Goal: Task Accomplishment & Management: Manage account settings

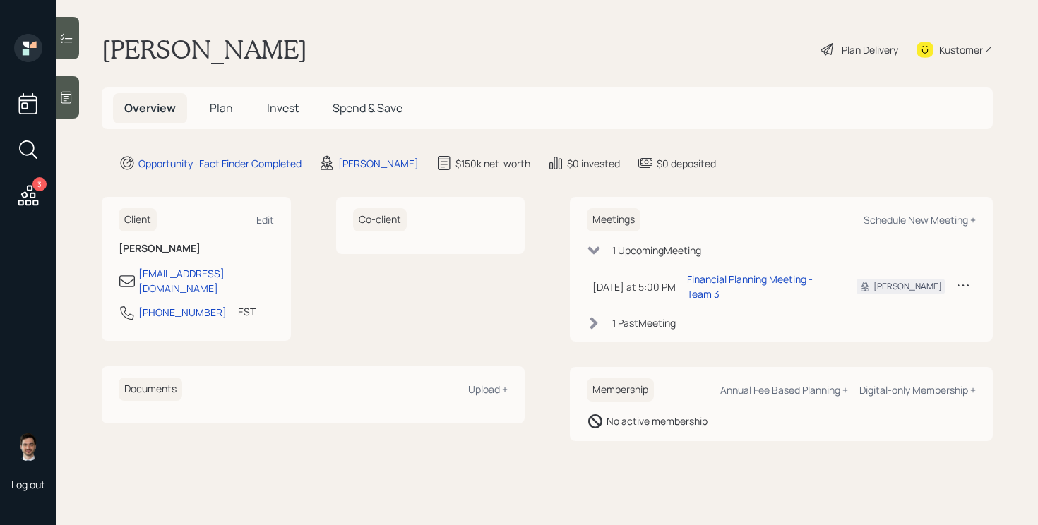
click at [217, 112] on span "Plan" at bounding box center [221, 108] width 23 height 16
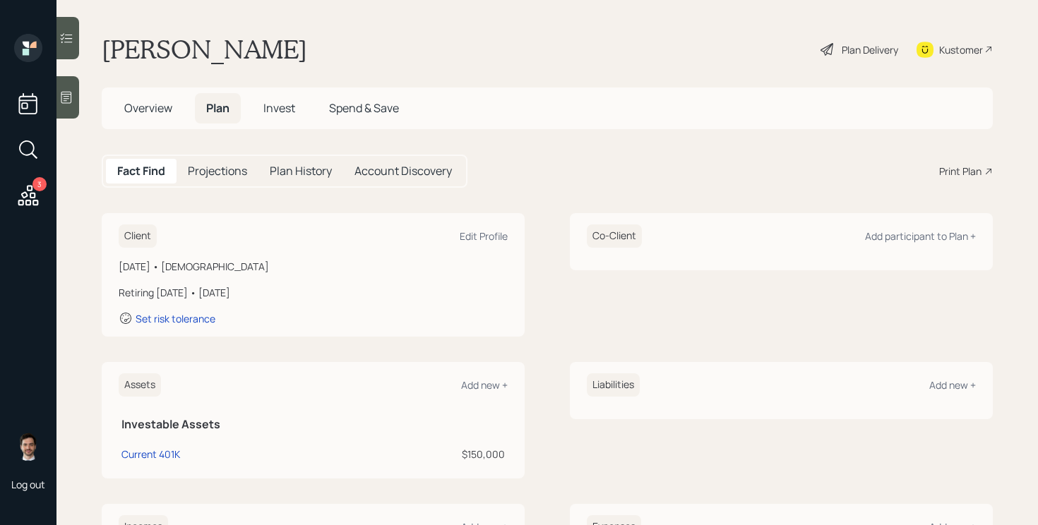
click at [152, 110] on span "Overview" at bounding box center [148, 108] width 48 height 16
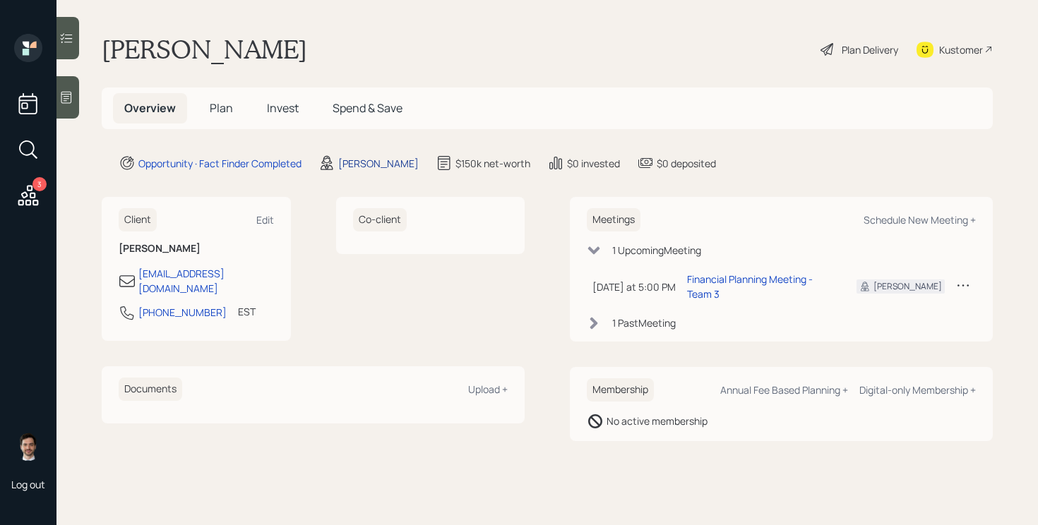
click at [359, 161] on div "[PERSON_NAME]" at bounding box center [378, 163] width 80 height 15
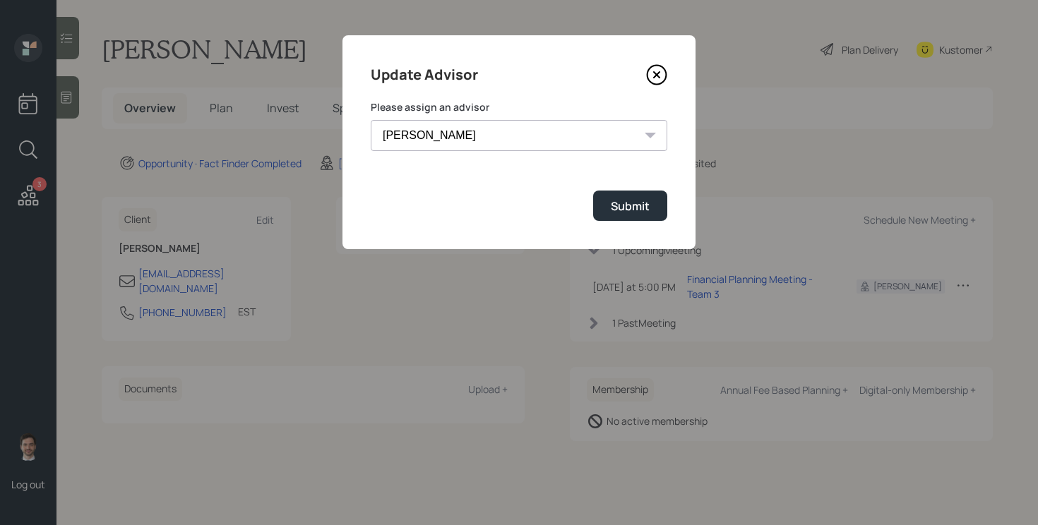
click at [509, 138] on select "[PERSON_NAME] [PERSON_NAME] End [PERSON_NAME] [PERSON_NAME] [PERSON_NAME] [PERS…" at bounding box center [519, 135] width 297 height 31
select select "b1d8ea90-abcc-42aa-86cc-4f33a132aacc"
click at [371, 120] on select "[PERSON_NAME] [PERSON_NAME] End [PERSON_NAME] [PERSON_NAME] [PERSON_NAME] [PERS…" at bounding box center [519, 135] width 297 height 31
click at [648, 210] on div "Submit" at bounding box center [630, 206] width 39 height 16
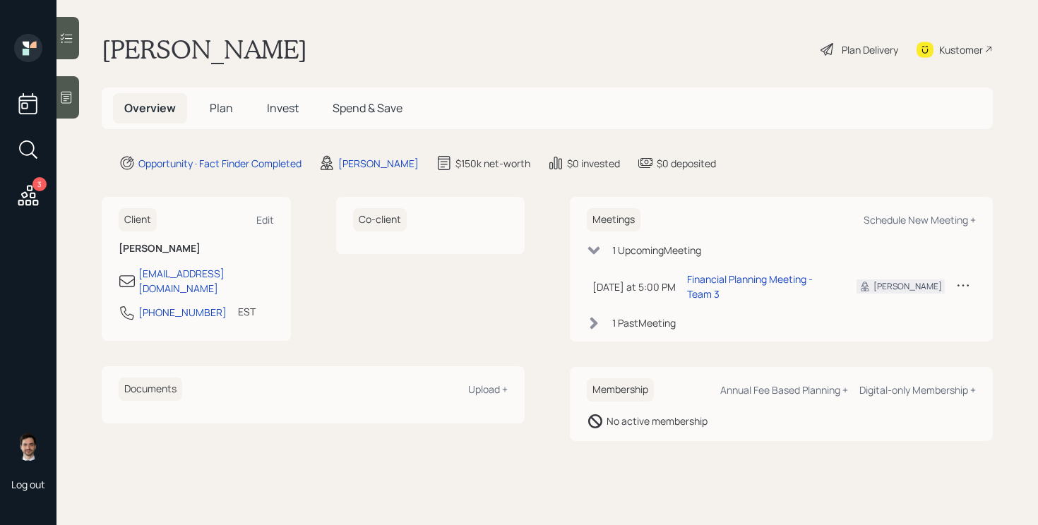
click at [219, 101] on span "Plan" at bounding box center [221, 108] width 23 height 16
